Goal: Task Accomplishment & Management: Complete application form

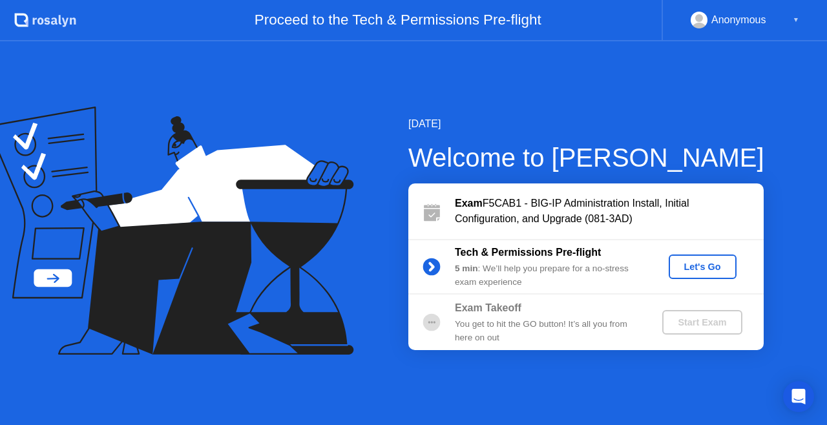
click at [694, 264] on div "Let's Go" at bounding box center [703, 267] width 58 height 10
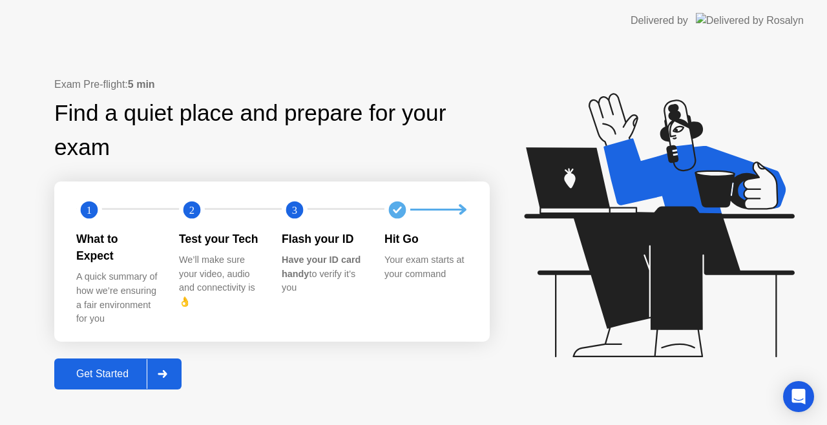
click at [121, 371] on div "Get Started" at bounding box center [102, 374] width 89 height 12
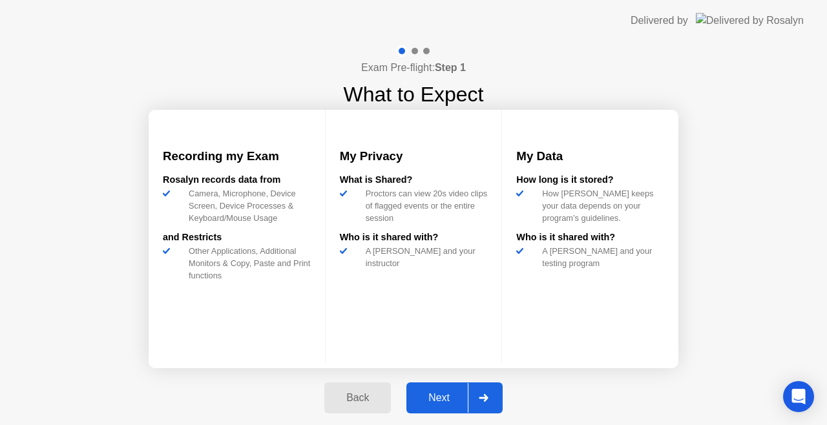
click at [454, 400] on div "Next" at bounding box center [439, 398] width 58 height 12
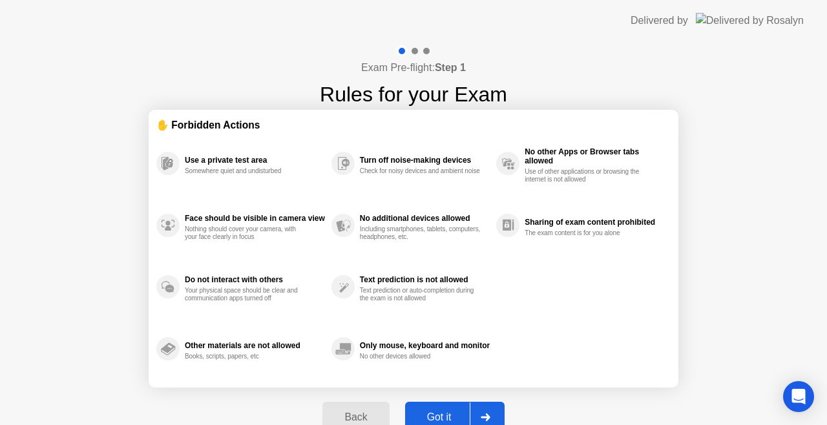
click at [428, 416] on div "Got it" at bounding box center [439, 418] width 61 height 12
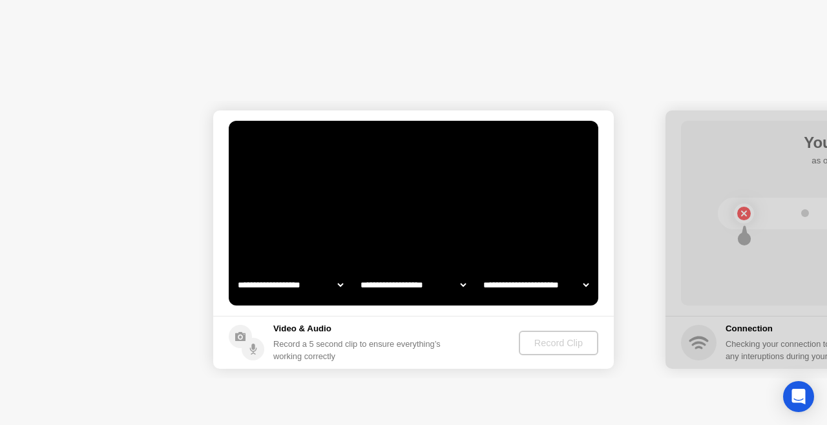
select select "**********"
select select "*******"
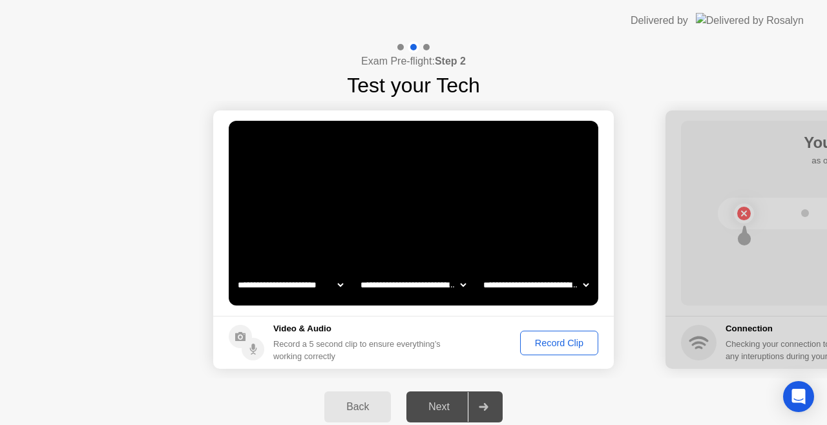
click at [543, 338] on div "Record Clip" at bounding box center [559, 343] width 69 height 10
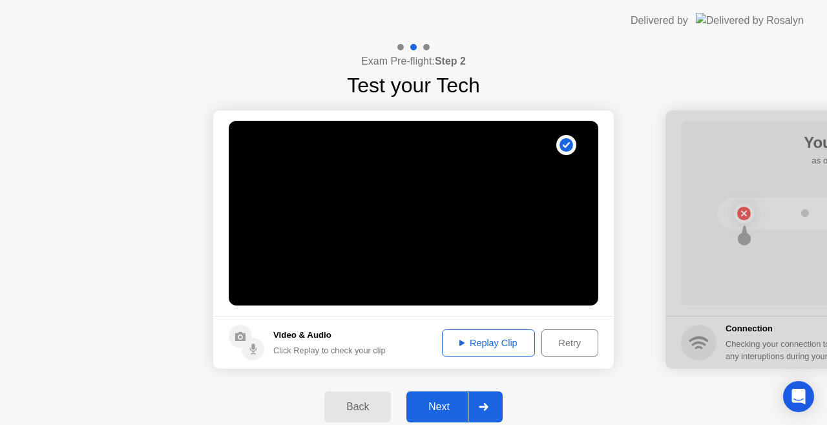
click at [521, 346] on div "Replay Clip" at bounding box center [488, 343] width 84 height 10
click at [457, 408] on div "Next" at bounding box center [439, 407] width 58 height 12
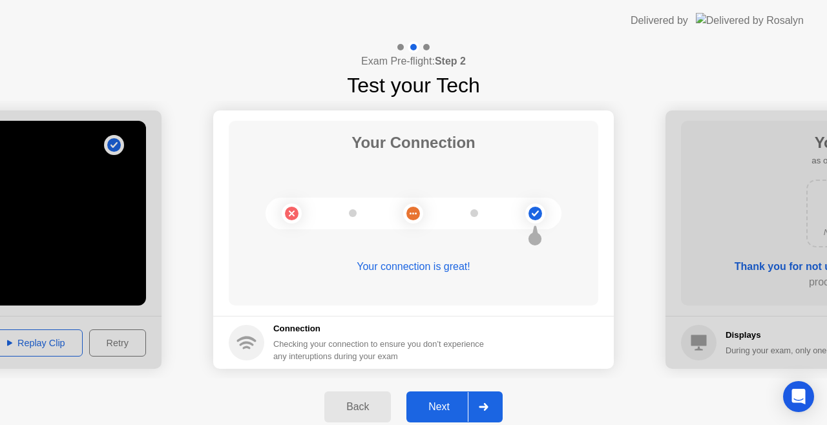
click at [443, 401] on div "Next" at bounding box center [439, 407] width 58 height 12
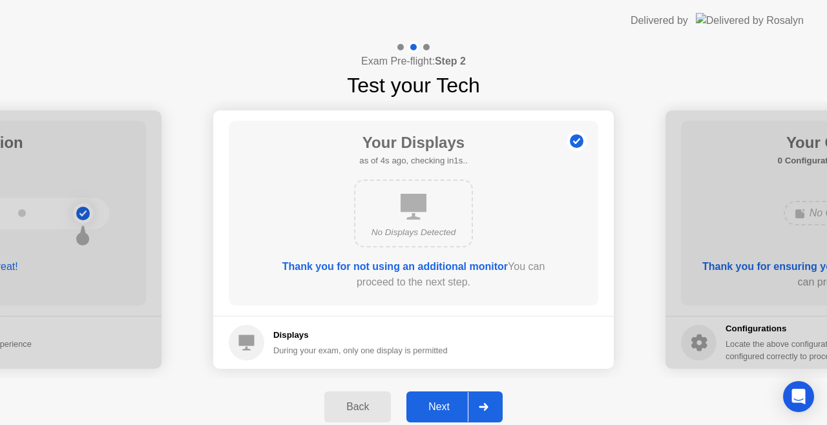
click at [443, 401] on div "Next" at bounding box center [439, 407] width 58 height 12
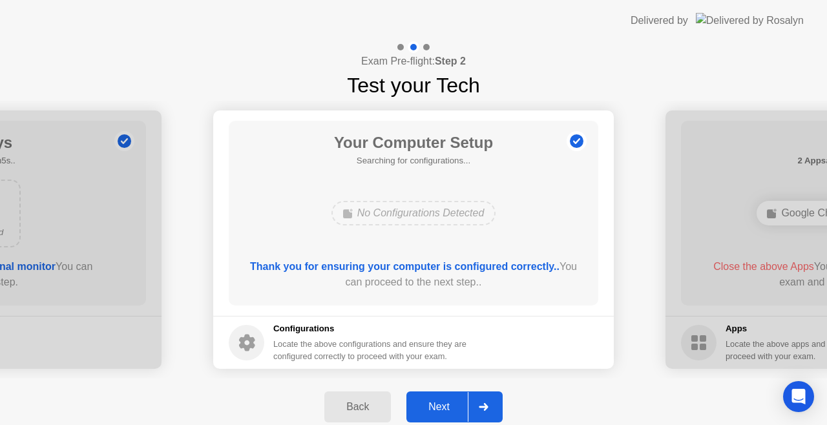
click at [443, 401] on div "Next" at bounding box center [439, 407] width 58 height 12
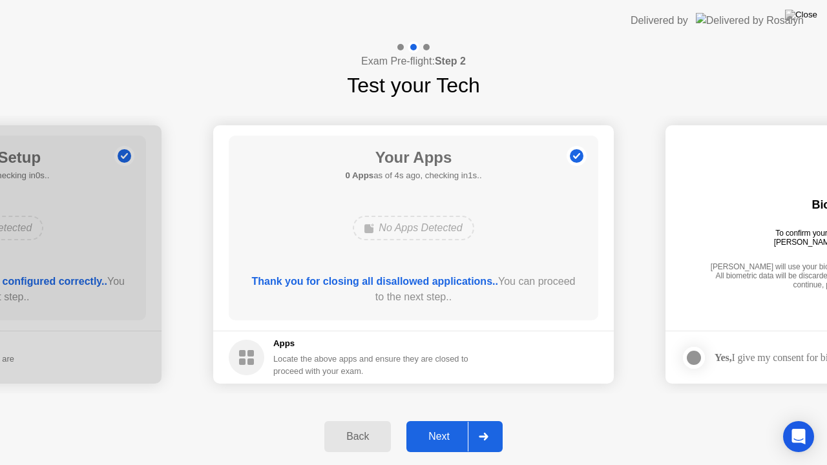
click at [441, 425] on div "Next" at bounding box center [439, 437] width 58 height 12
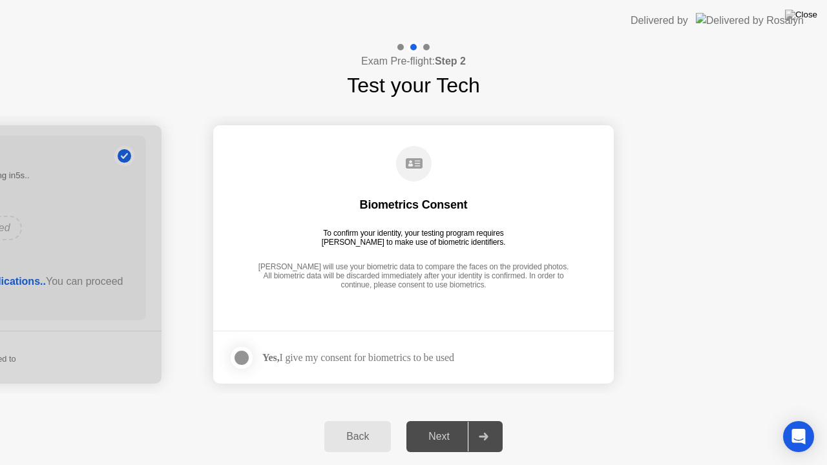
click at [237, 358] on div at bounding box center [242, 358] width 16 height 16
click at [457, 425] on div "Next" at bounding box center [439, 437] width 58 height 12
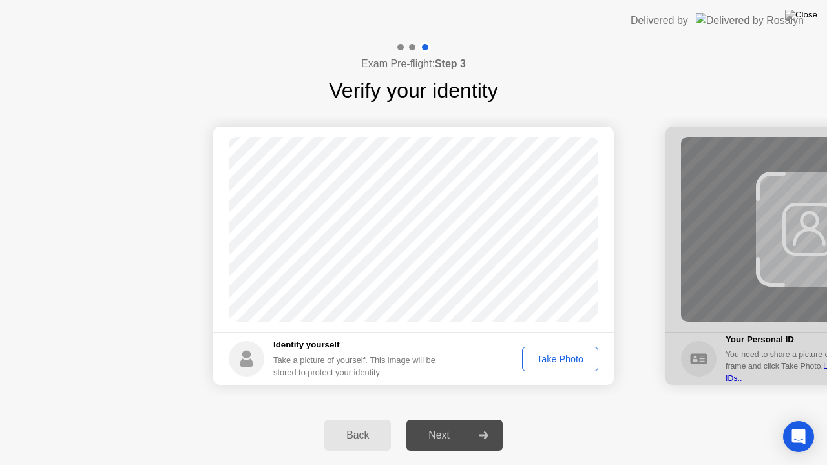
click at [584, 360] on div "Take Photo" at bounding box center [560, 359] width 67 height 10
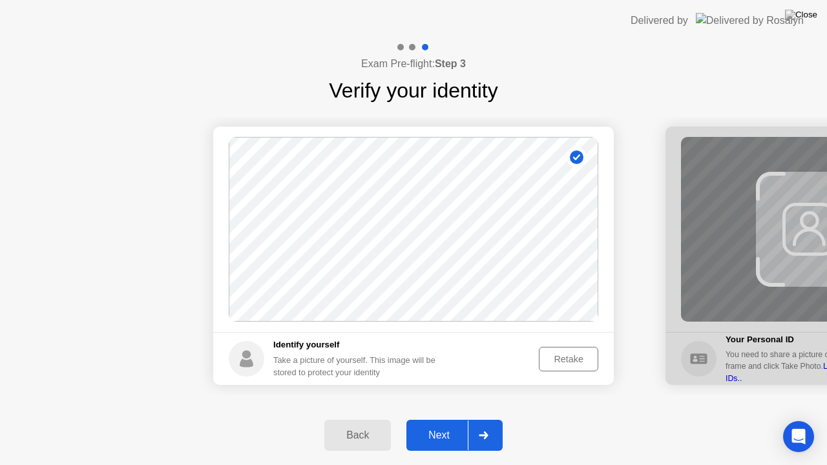
click at [584, 360] on div "Retake" at bounding box center [568, 359] width 50 height 10
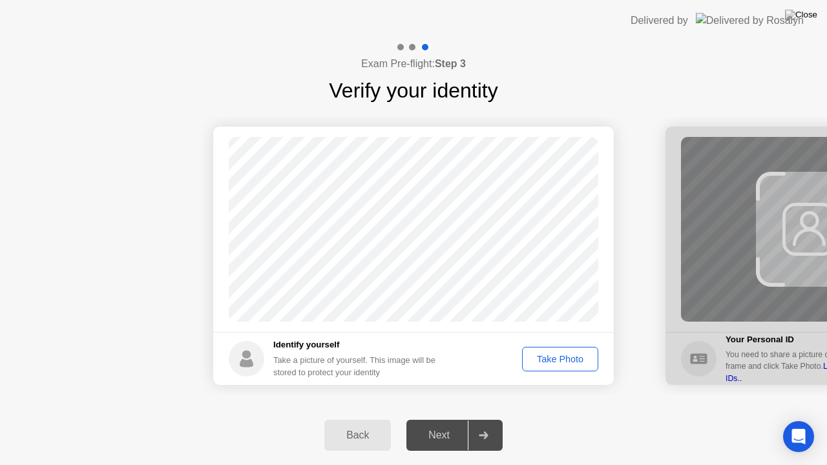
click at [584, 360] on div "Take Photo" at bounding box center [560, 359] width 67 height 10
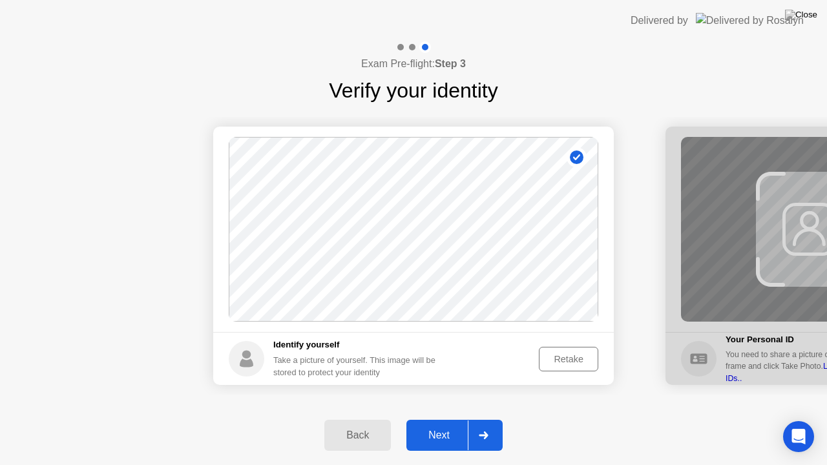
click at [572, 361] on div "Retake" at bounding box center [568, 359] width 50 height 10
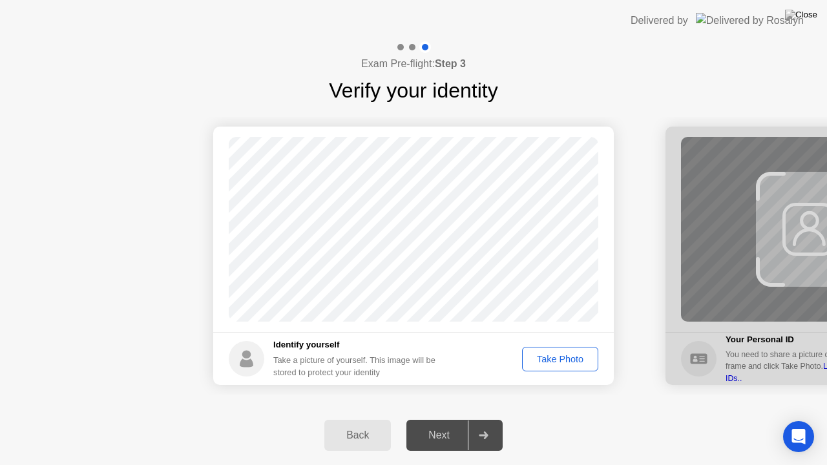
click at [572, 361] on div "Take Photo" at bounding box center [560, 359] width 67 height 10
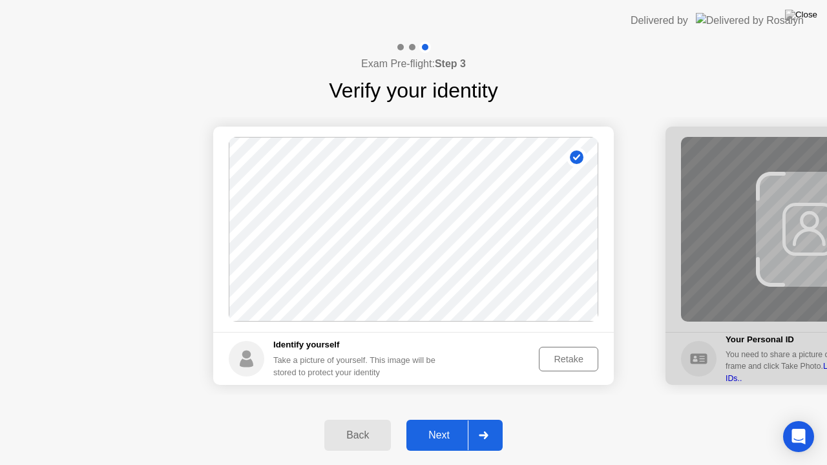
click at [439, 425] on div "Next" at bounding box center [439, 436] width 58 height 12
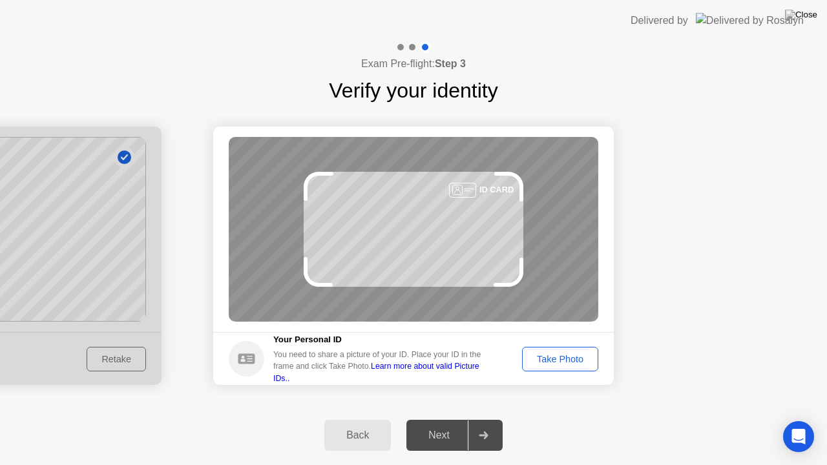
click at [547, 354] on div "Take Photo" at bounding box center [560, 359] width 67 height 10
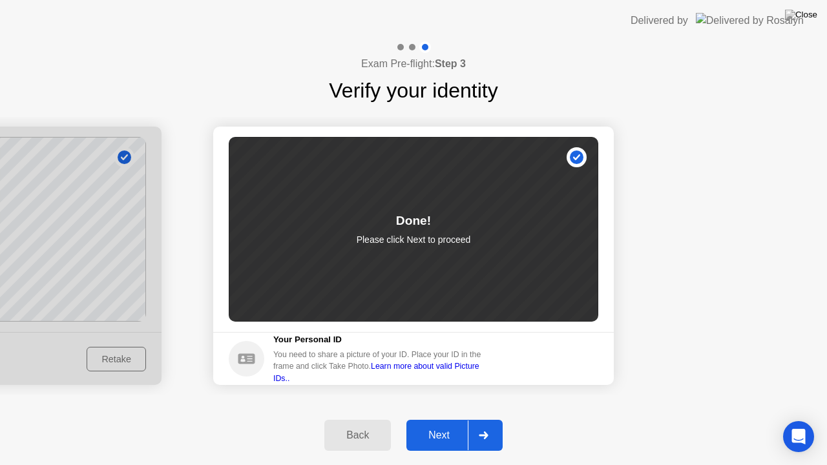
click at [445, 425] on div "Next" at bounding box center [439, 436] width 58 height 12
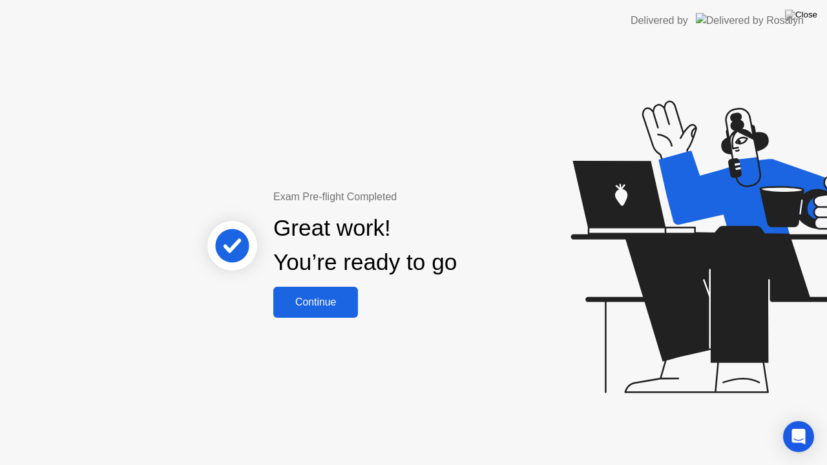
click at [323, 300] on div "Continue" at bounding box center [315, 303] width 77 height 12
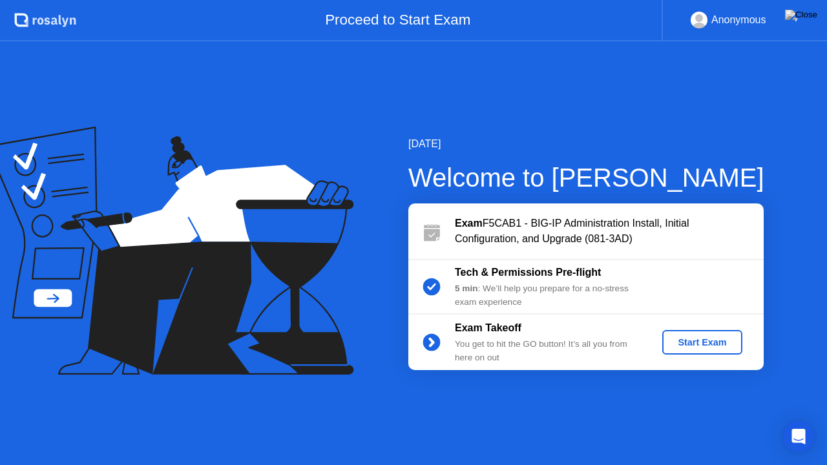
click at [695, 340] on div "Start Exam" at bounding box center [701, 342] width 69 height 10
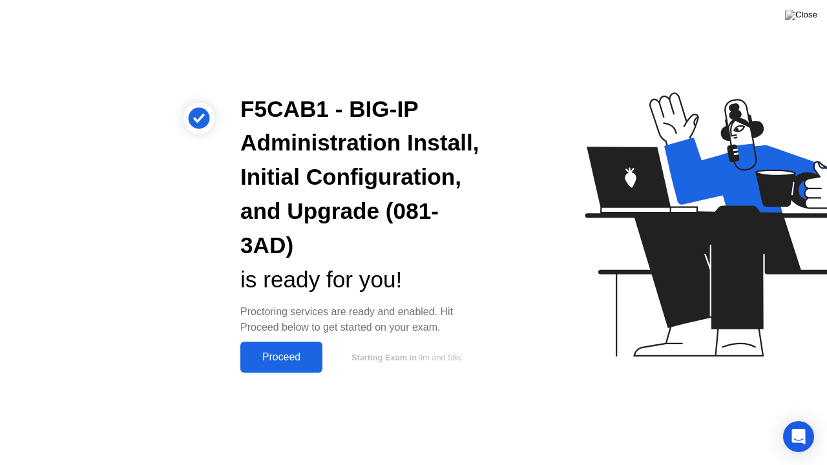
click at [281, 365] on button "Proceed" at bounding box center [281, 357] width 82 height 31
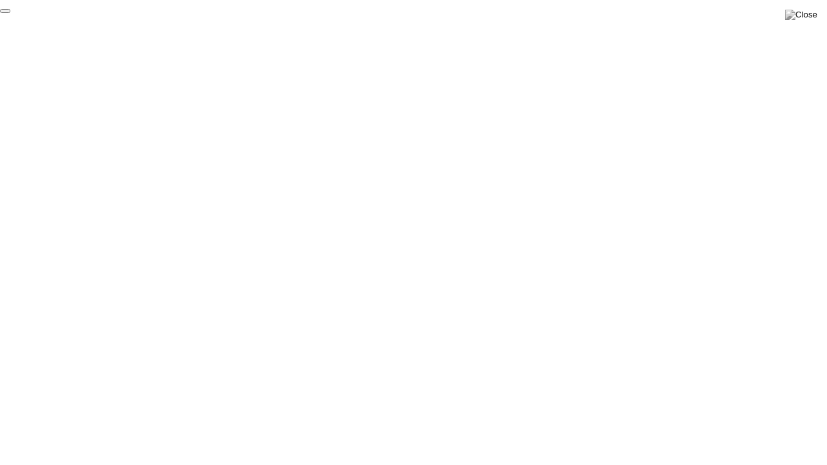
click div "End Proctoring Session"
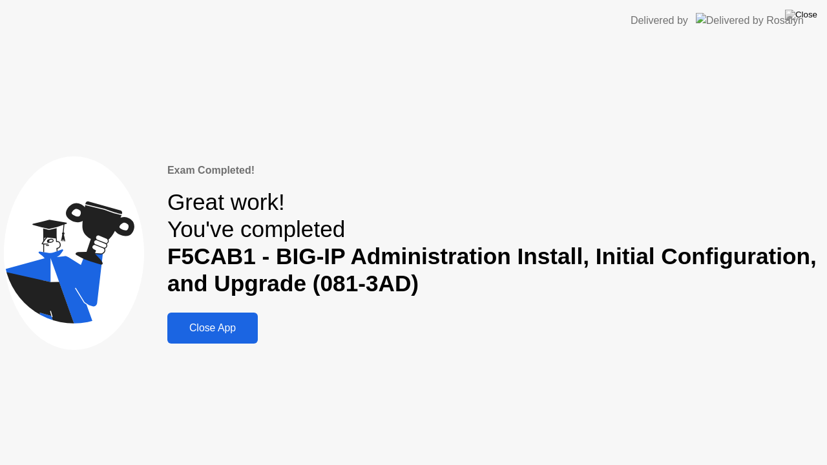
click at [233, 329] on div "Close App" at bounding box center [212, 328] width 83 height 12
